Goal: Task Accomplishment & Management: Use online tool/utility

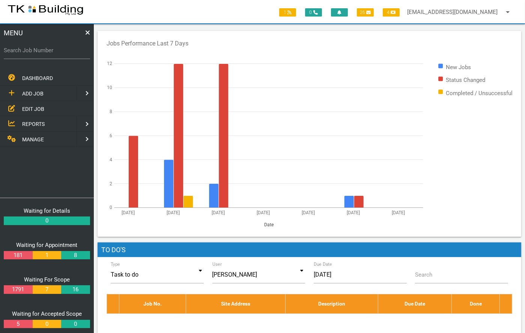
click at [30, 106] on span "EDIT JOB" at bounding box center [33, 109] width 22 height 6
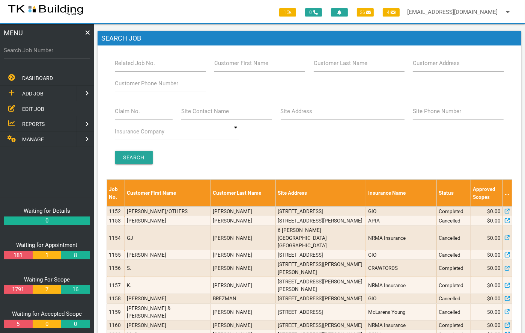
click at [123, 63] on label "Related Job No." at bounding box center [135, 63] width 40 height 9
click at [123, 63] on input "Related Job No." at bounding box center [160, 62] width 91 height 17
click at [303, 110] on label "Site Address" at bounding box center [297, 111] width 32 height 9
click at [303, 110] on input "Site Address" at bounding box center [343, 111] width 124 height 17
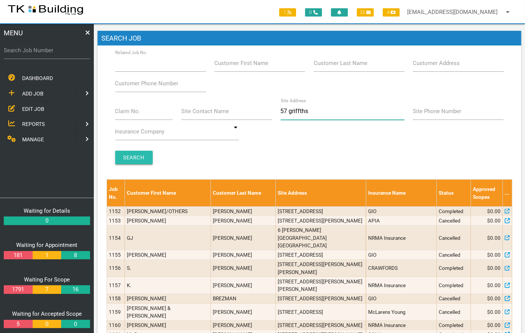
type input "57 griffths"
click at [145, 159] on input "Search" at bounding box center [134, 158] width 38 height 14
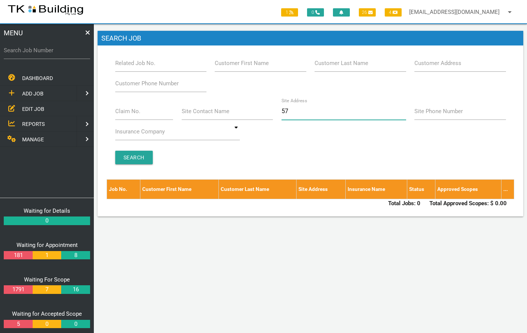
type input "5"
click at [324, 62] on label "Customer Last Name" at bounding box center [342, 63] width 54 height 9
click at [324, 62] on input "Customer Last Name" at bounding box center [360, 62] width 91 height 17
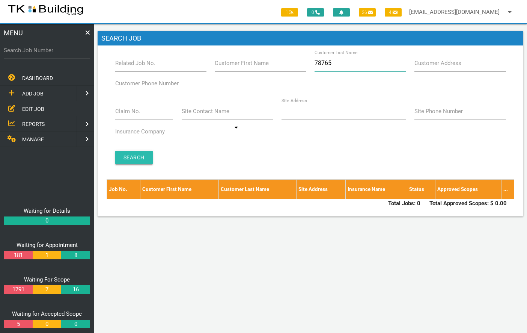
type input "78765"
click at [137, 156] on input "Search" at bounding box center [134, 158] width 38 height 14
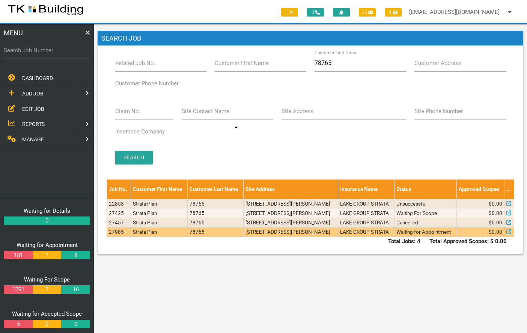
click at [305, 237] on td "57 Griffiths St, Charlestown NSW 2290, Australia" at bounding box center [290, 231] width 95 height 9
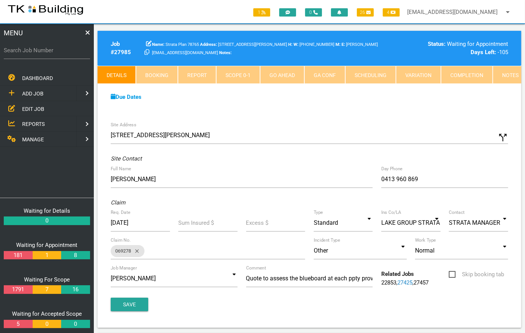
scroll to position [2, 0]
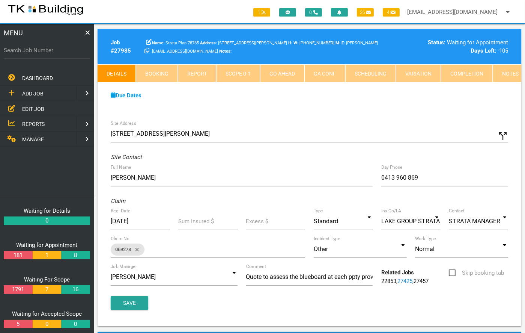
click at [507, 71] on link "Notes" at bounding box center [510, 73] width 35 height 18
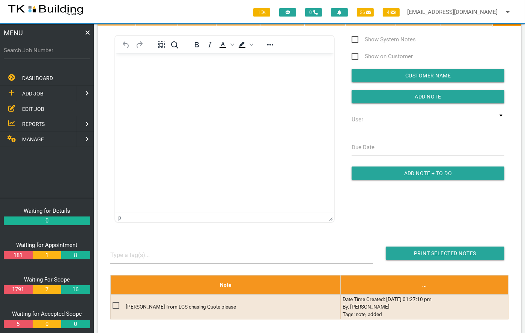
scroll to position [0, 0]
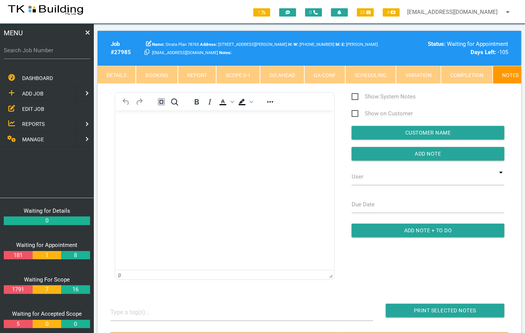
click at [39, 102] on link "EDIT JOB" at bounding box center [46, 108] width 97 height 15
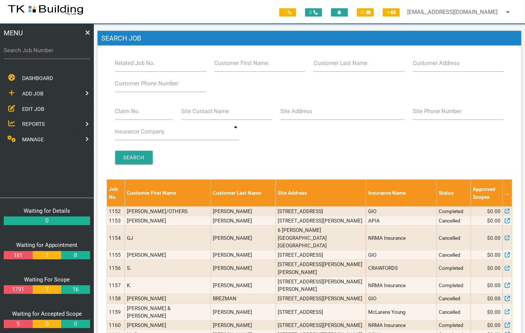
click at [139, 63] on label "Related Job No." at bounding box center [135, 63] width 40 height 9
click at [139, 63] on input "Related Job No." at bounding box center [160, 62] width 91 height 17
type input "27857"
click at [135, 154] on input "Search" at bounding box center [134, 158] width 38 height 14
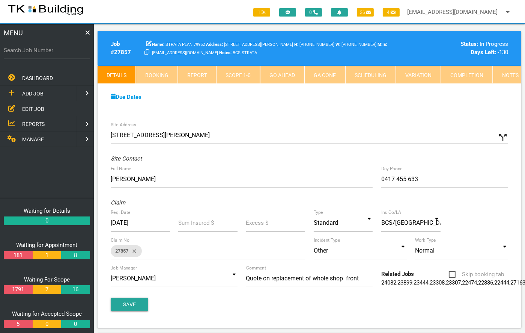
click at [508, 73] on link "Notes" at bounding box center [510, 75] width 35 height 18
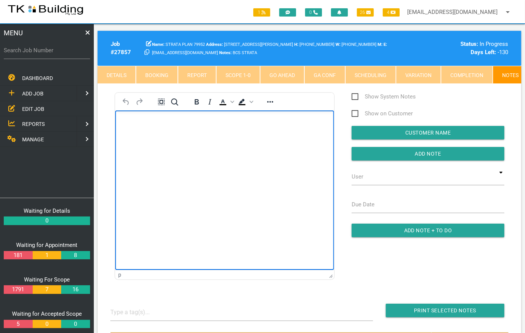
click at [147, 121] on p "Rich Text Area. Press ALT-0 for help." at bounding box center [224, 122] width 200 height 6
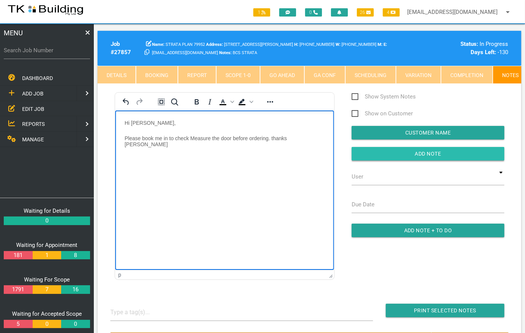
click at [440, 156] on input "Add Note" at bounding box center [428, 154] width 153 height 14
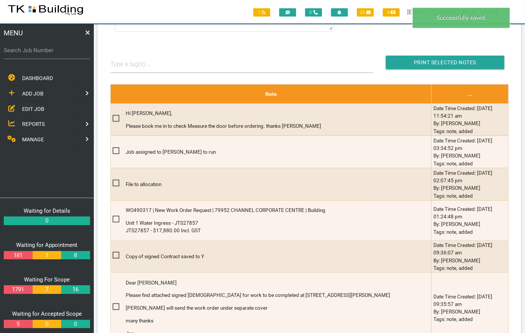
scroll to position [249, 0]
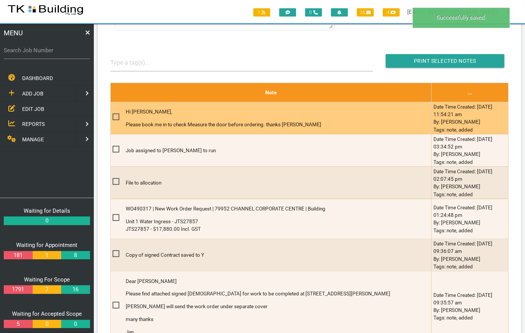
click at [112, 120] on td "Hi Sharon, Please book me in to check Measure the door before ordering. thanks …" at bounding box center [270, 118] width 321 height 32
click at [116, 120] on span at bounding box center [119, 116] width 13 height 9
click at [116, 117] on input "checkbox" at bounding box center [115, 114] width 5 height 5
checkbox input "true"
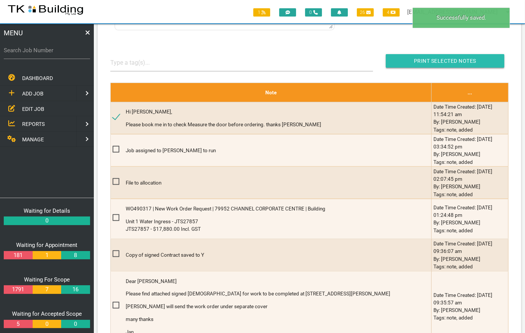
click at [437, 63] on input "button" at bounding box center [445, 61] width 119 height 14
